Goal: Task Accomplishment & Management: Complete application form

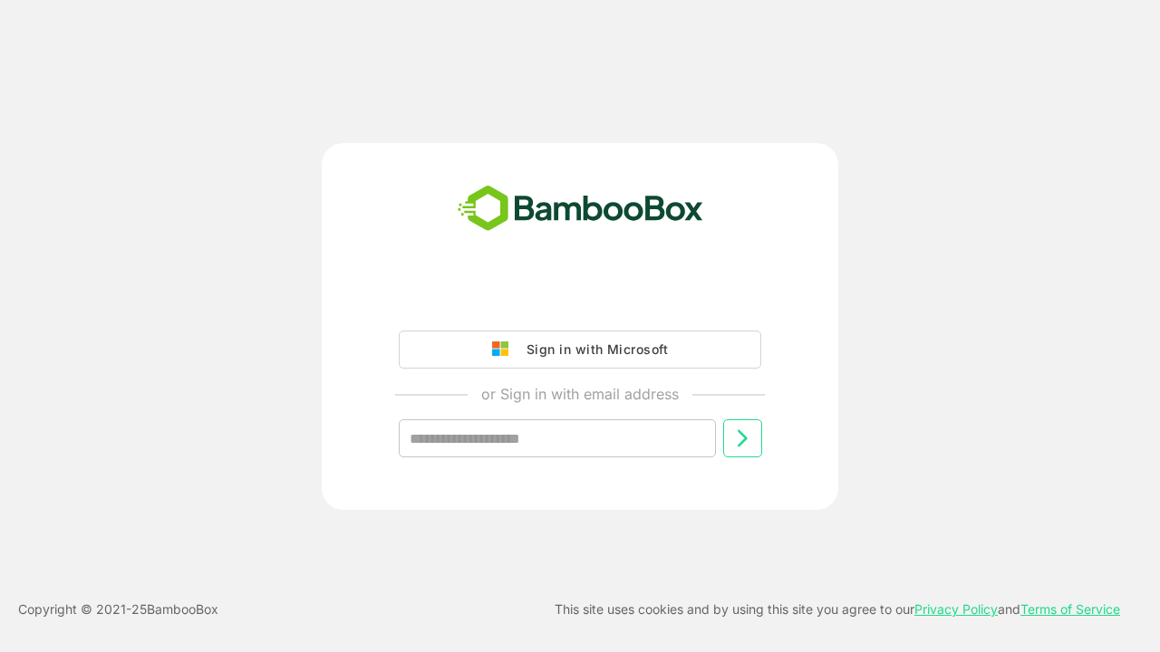
type input "**********"
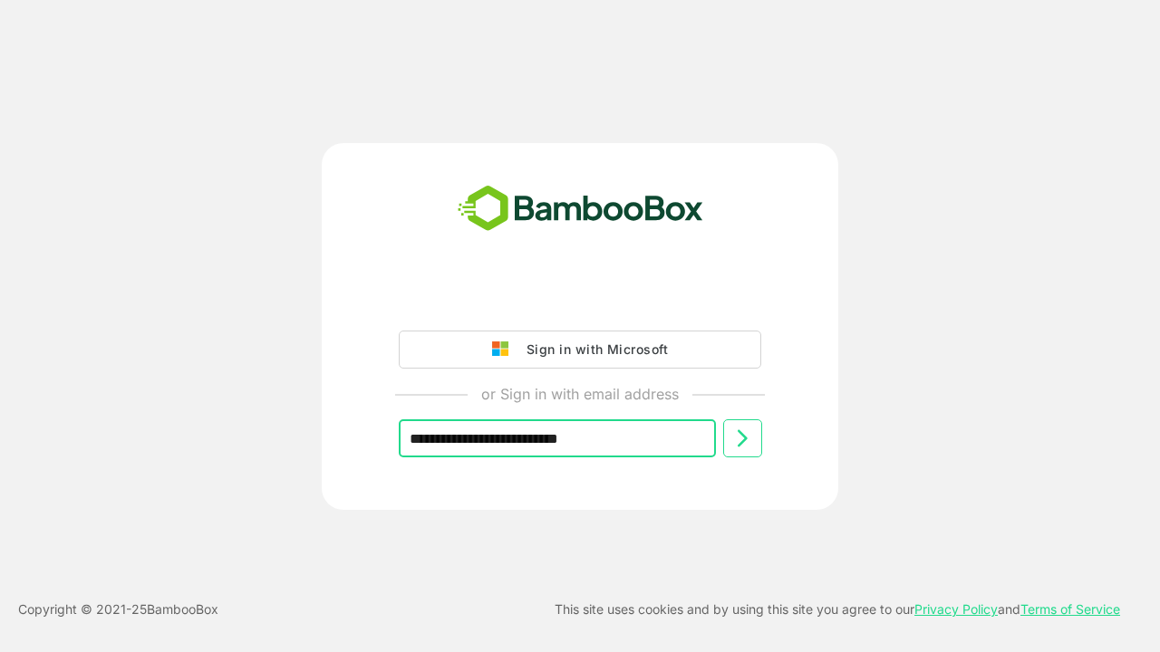
click at [742, 439] on icon at bounding box center [742, 439] width 22 height 22
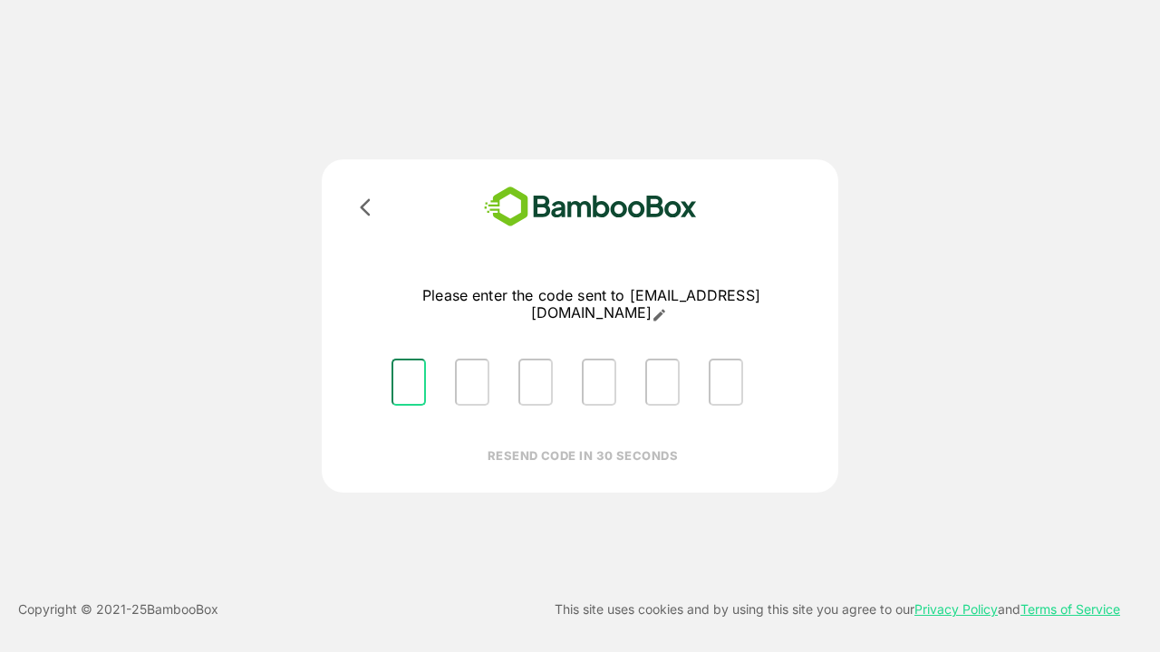
type input "*"
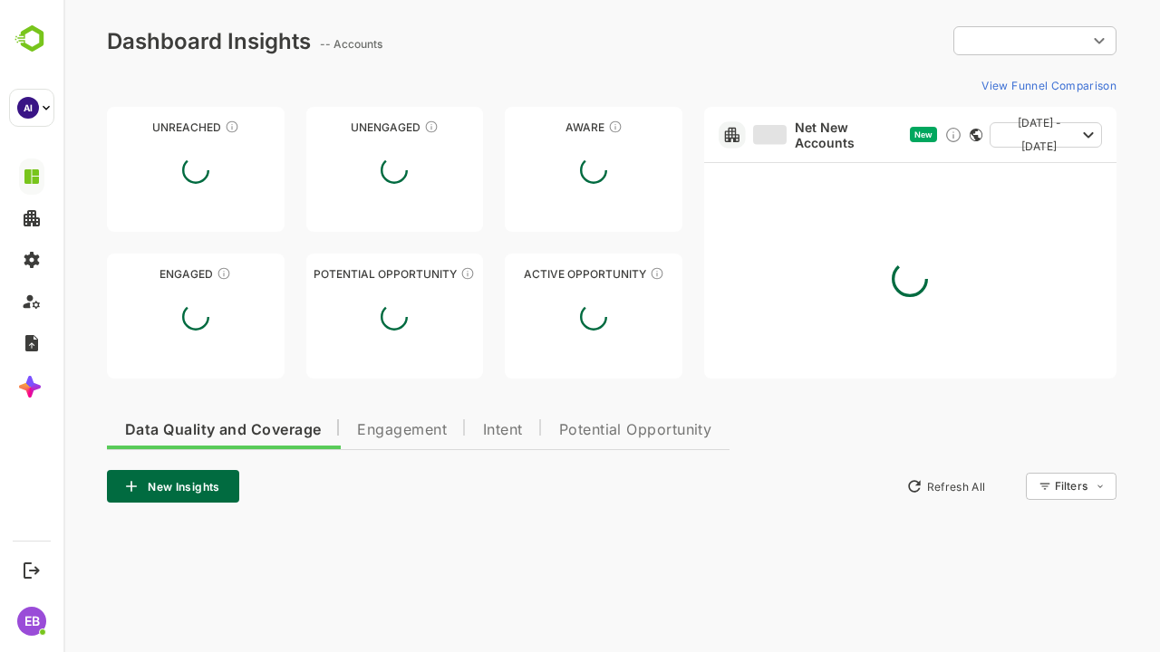
type input "**********"
